Goal: Task Accomplishment & Management: Manage account settings

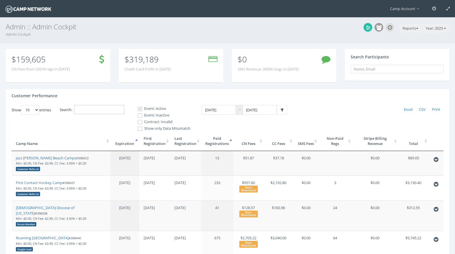
click at [115, 107] on input "Search:" at bounding box center [99, 110] width 50 height 10
paste input "398775"
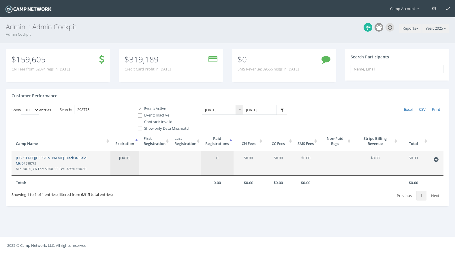
type input "398775"
click at [58, 156] on link "[US_STATE][PERSON_NAME] Track & Field Club" at bounding box center [51, 161] width 71 height 11
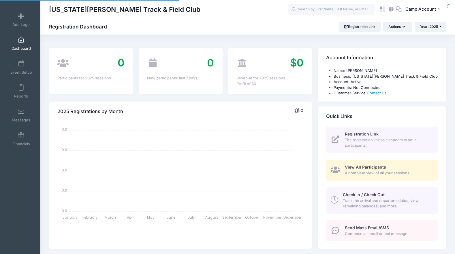
select select
click at [414, 7] on body "Processing Request Please wait... Processing Request Please wait... Processing …" at bounding box center [227, 127] width 455 height 254
click at [414, 7] on span "Camp Account" at bounding box center [420, 9] width 31 height 6
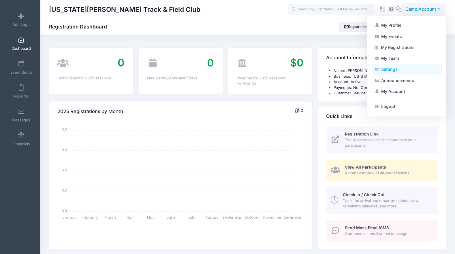
click at [402, 72] on link "Settings" at bounding box center [406, 69] width 70 height 11
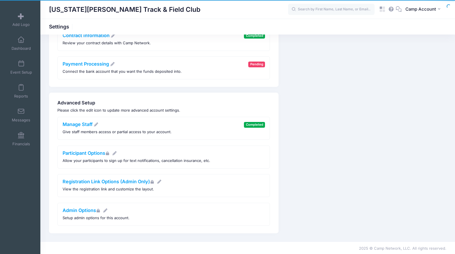
scroll to position [121, 0]
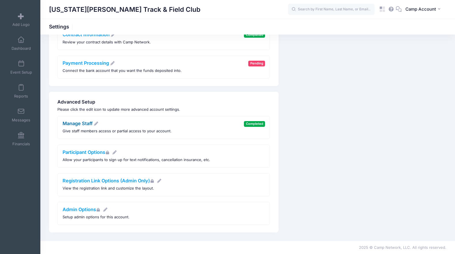
click at [81, 125] on link "Manage Staff" at bounding box center [81, 124] width 36 height 6
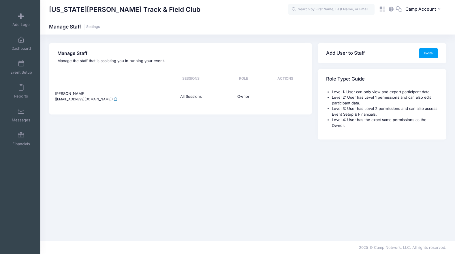
click at [114, 99] on span at bounding box center [115, 98] width 3 height 3
